Goal: Navigation & Orientation: Find specific page/section

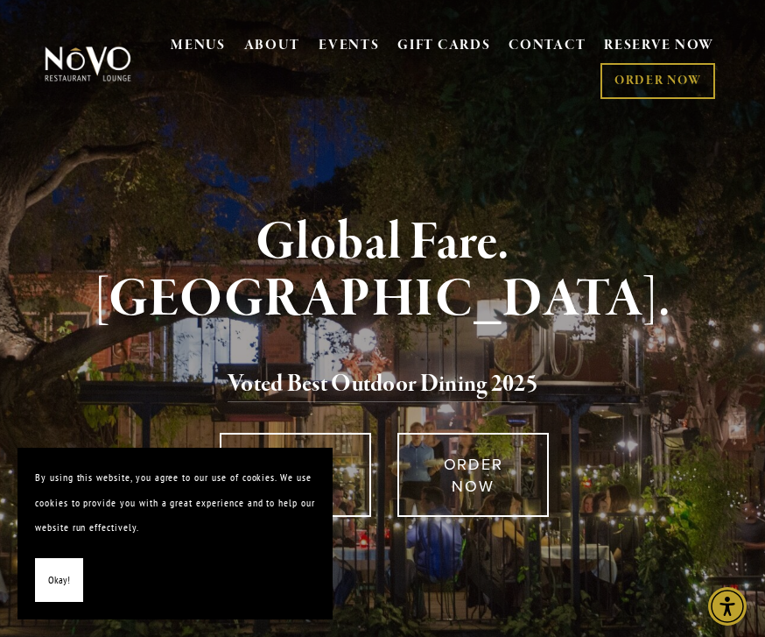
click at [63, 571] on span "Okay!" at bounding box center [59, 579] width 22 height 25
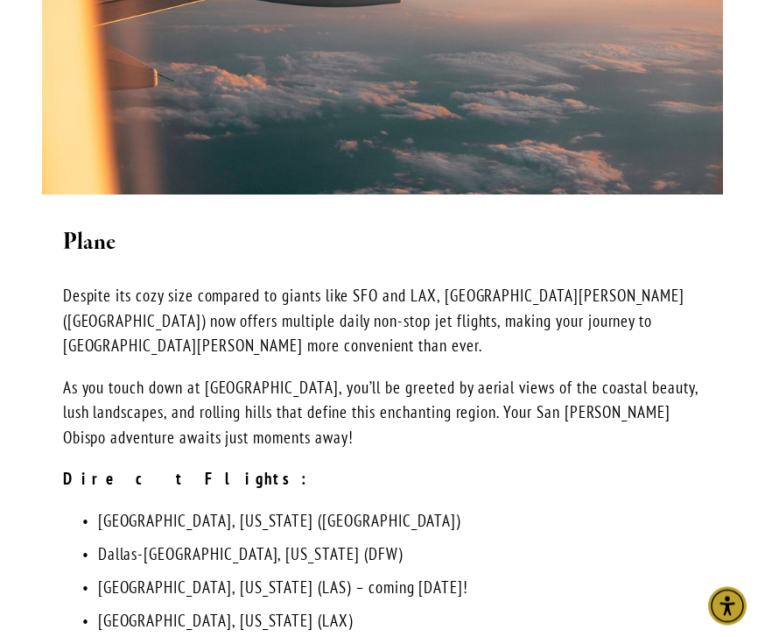
scroll to position [3081, 0]
